Goal: Navigation & Orientation: Find specific page/section

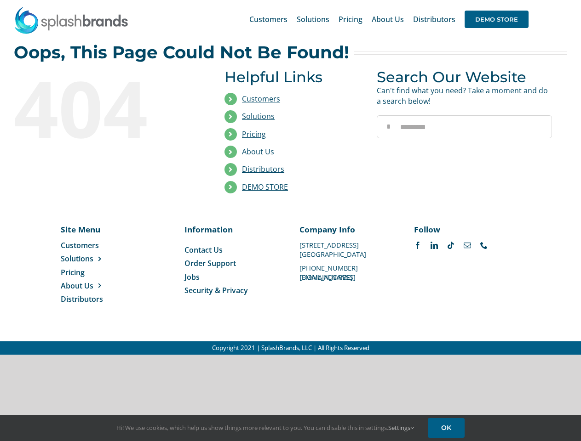
click at [290, 177] on li "Distributors" at bounding box center [293, 169] width 138 height 17
click at [524, 0] on div "Search for: * Customers Solutions Stores New Hire Kits Manufacturing Store Mark…" at bounding box center [290, 19] width 553 height 39
click at [496, 19] on span "DEMO STORE" at bounding box center [496, 19] width 64 height 17
click at [265, 187] on link "DEMO STORE" at bounding box center [265, 187] width 46 height 10
click at [91, 259] on span "Solutions" at bounding box center [77, 259] width 33 height 10
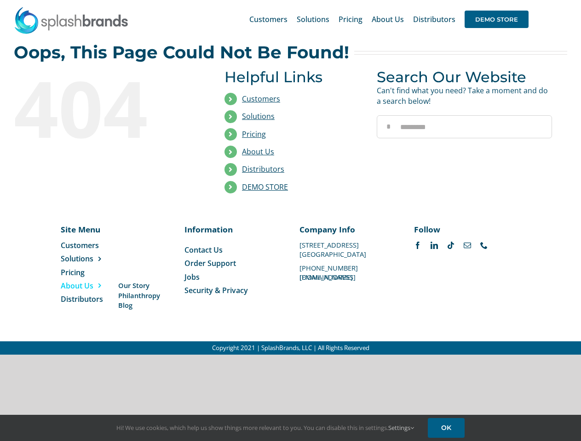
click at [91, 286] on span "About Us" at bounding box center [77, 286] width 33 height 10
click at [401, 428] on link "Settings" at bounding box center [401, 428] width 26 height 8
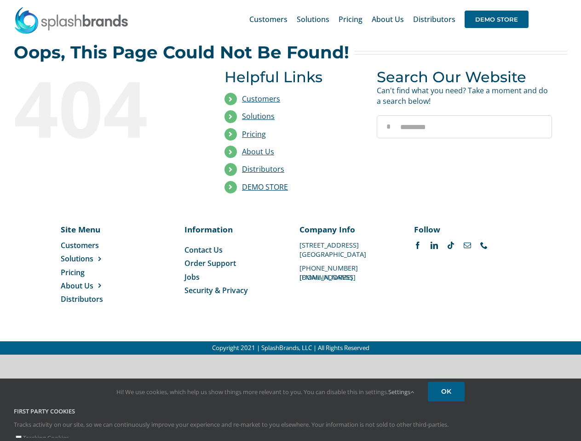
click at [447, 428] on div "First Party Cookies Tracks activity on our site, so we can continuously improve…" at bounding box center [290, 424] width 567 height 35
